Goal: Task Accomplishment & Management: Manage account settings

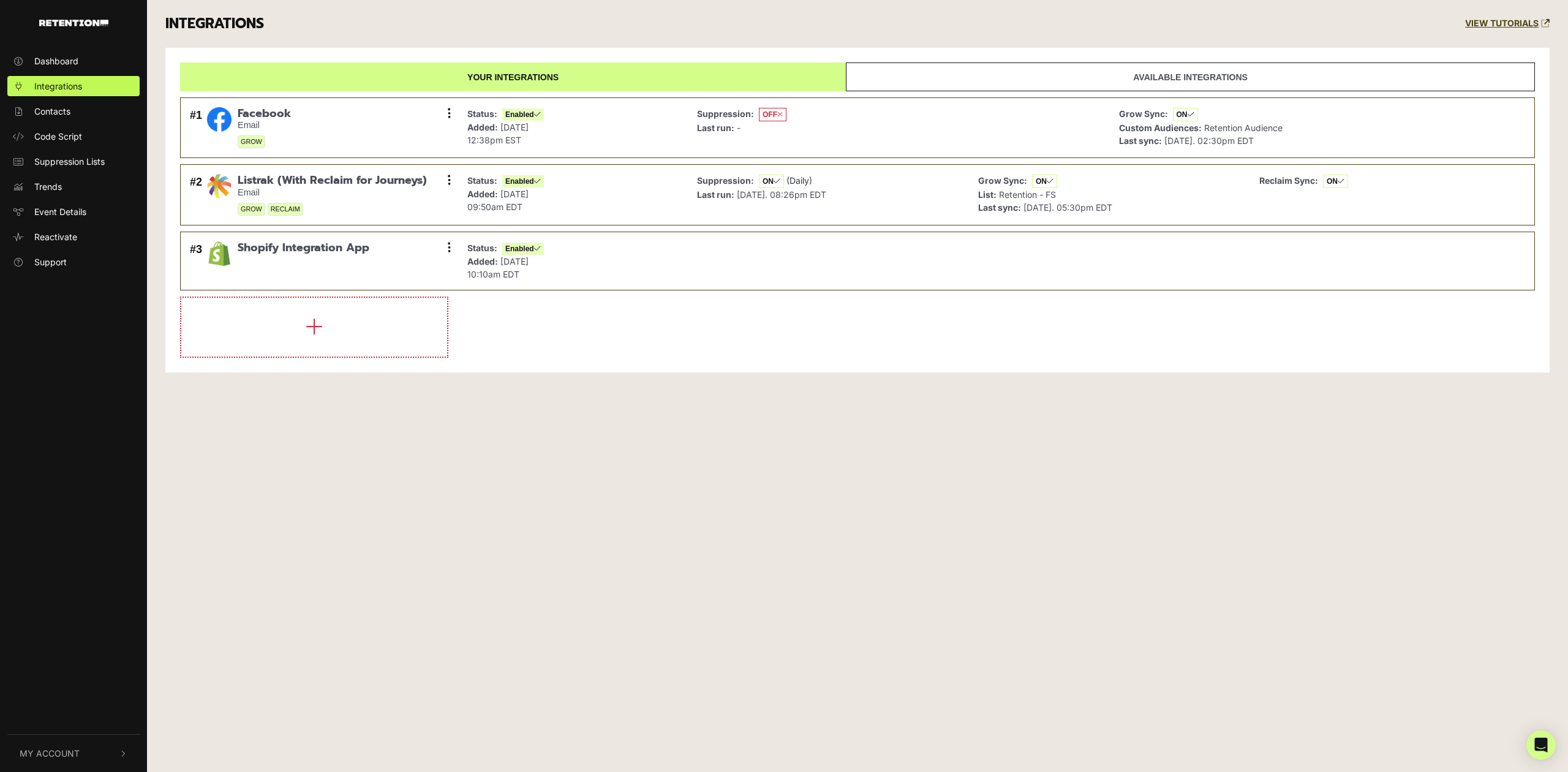
click at [62, 756] on span "My Account" at bounding box center [49, 753] width 60 height 13
click at [74, 748] on link "Sign Out" at bounding box center [74, 752] width 132 height 20
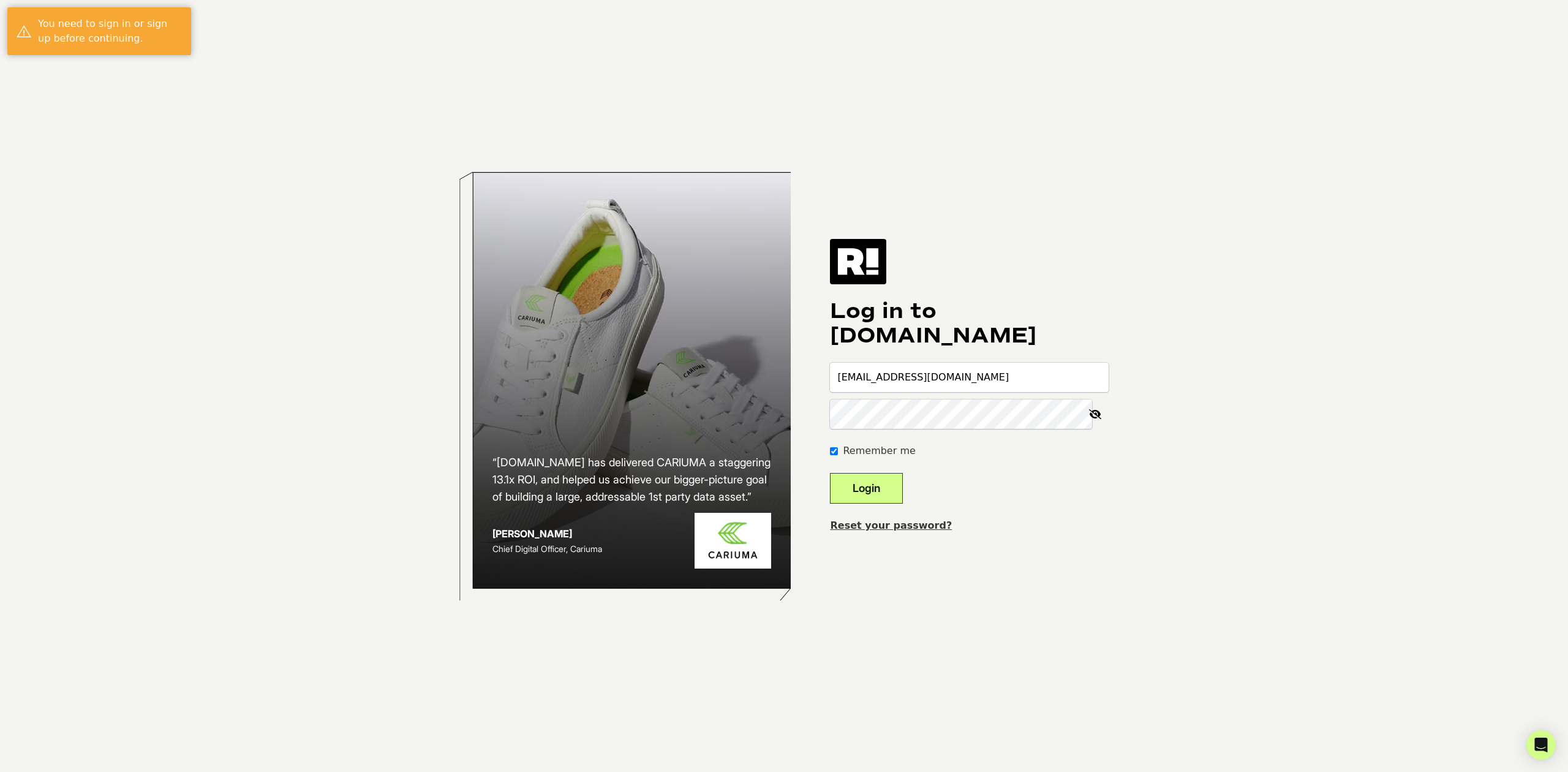
click at [923, 376] on input "[EMAIL_ADDRESS][DOMAIN_NAME]" at bounding box center [970, 377] width 279 height 29
type input "[EMAIL_ADDRESS][DOMAIN_NAME]"
click at [885, 494] on button "Login" at bounding box center [866, 488] width 73 height 30
